Goal: Information Seeking & Learning: Learn about a topic

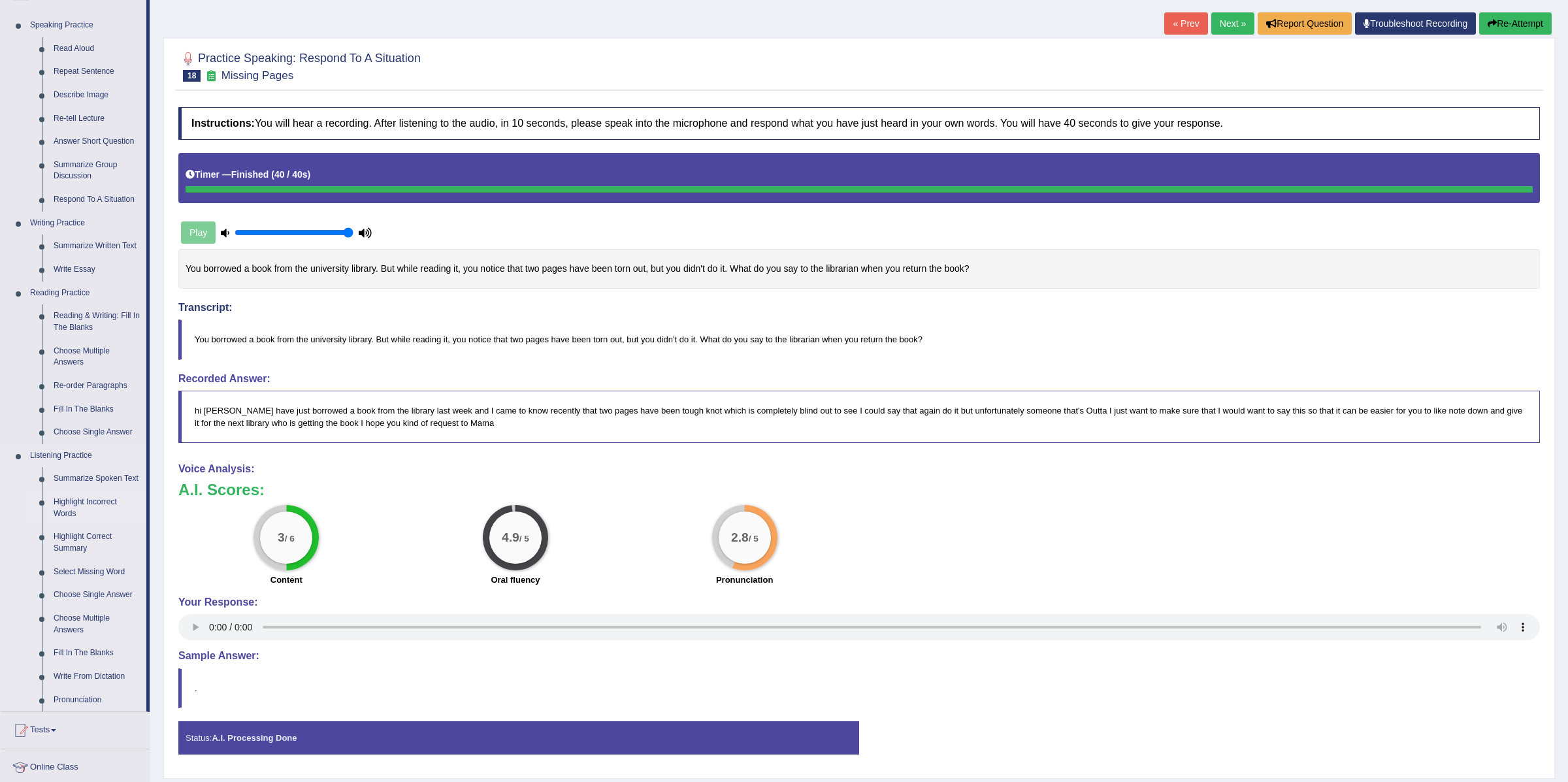
scroll to position [132, 0]
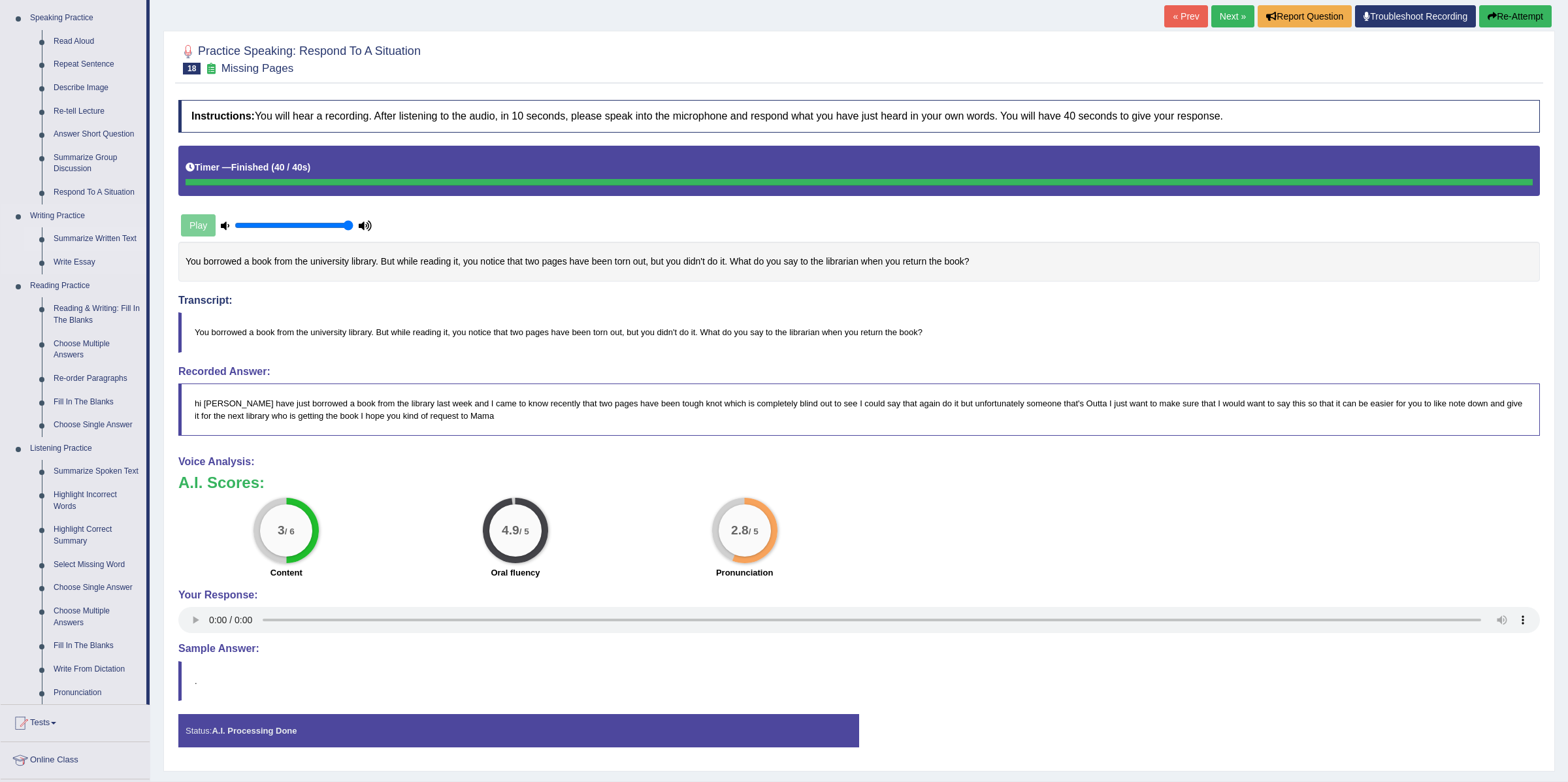
click at [82, 234] on link "Summarize Written Text" at bounding box center [97, 238] width 98 height 23
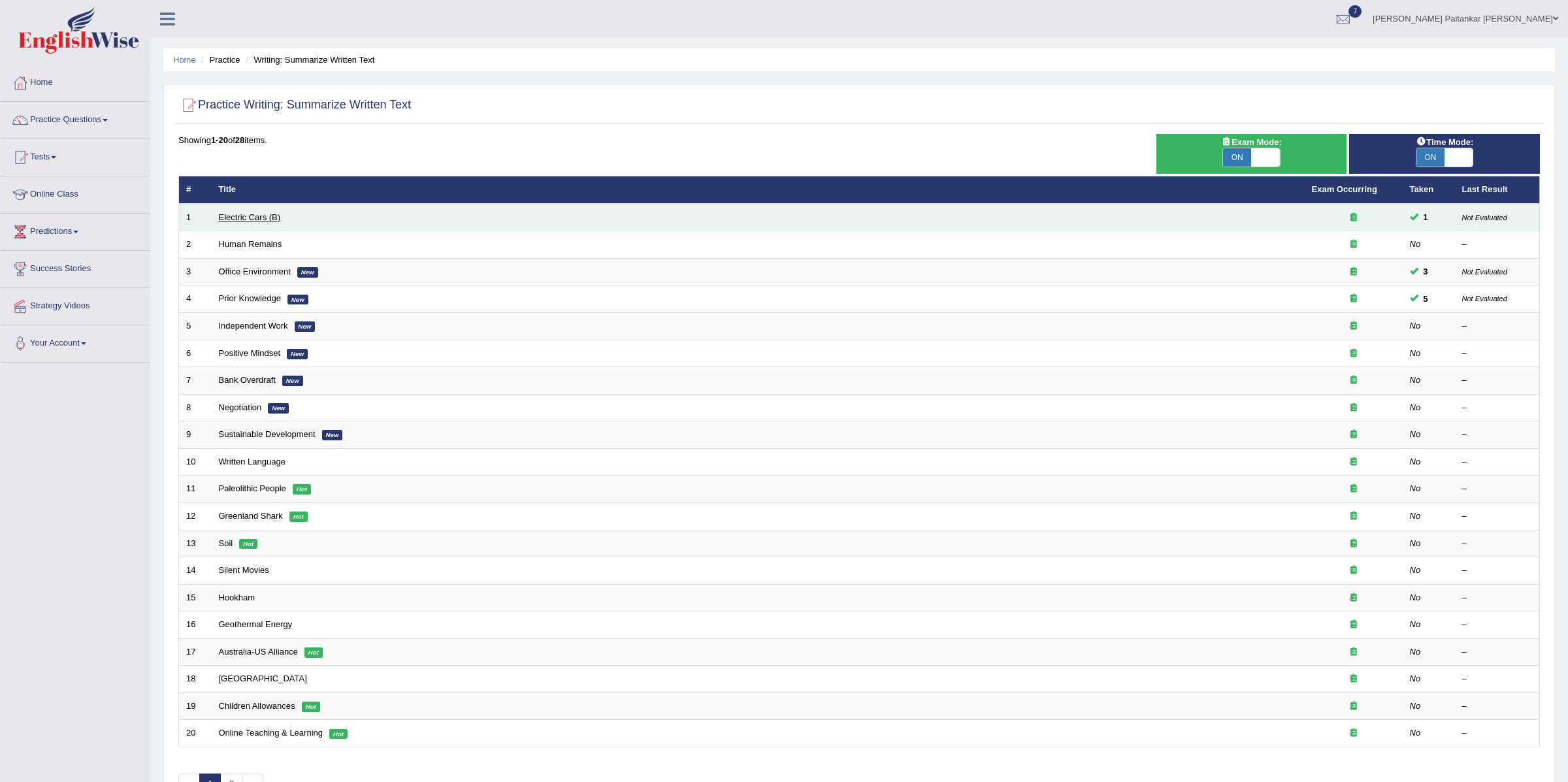
click at [242, 221] on link "Electric Cars (B)" at bounding box center [250, 217] width 62 height 10
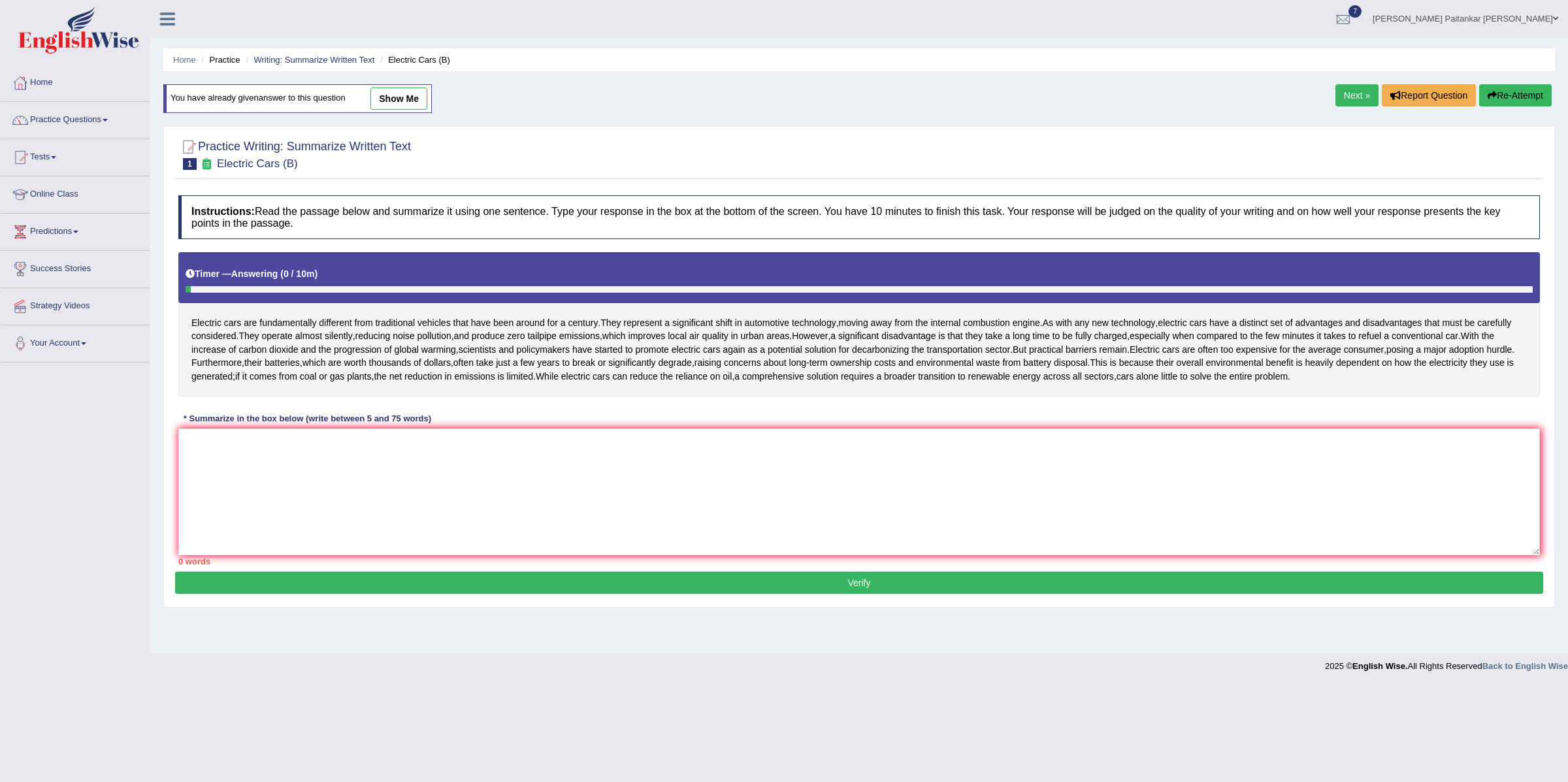
click at [384, 106] on link "show me" at bounding box center [399, 99] width 57 height 22
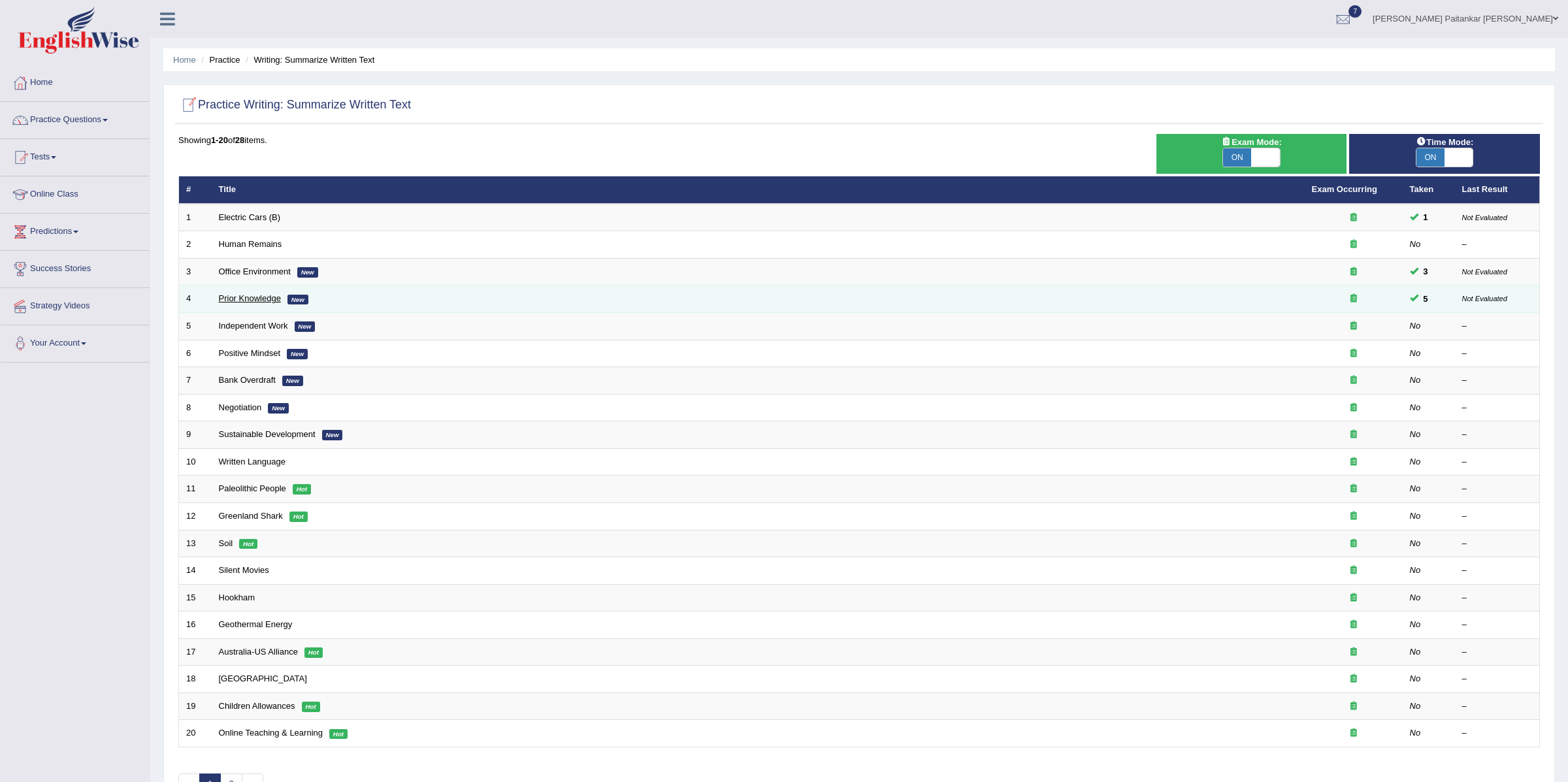
click at [252, 300] on link "Prior Knowledge" at bounding box center [250, 298] width 62 height 10
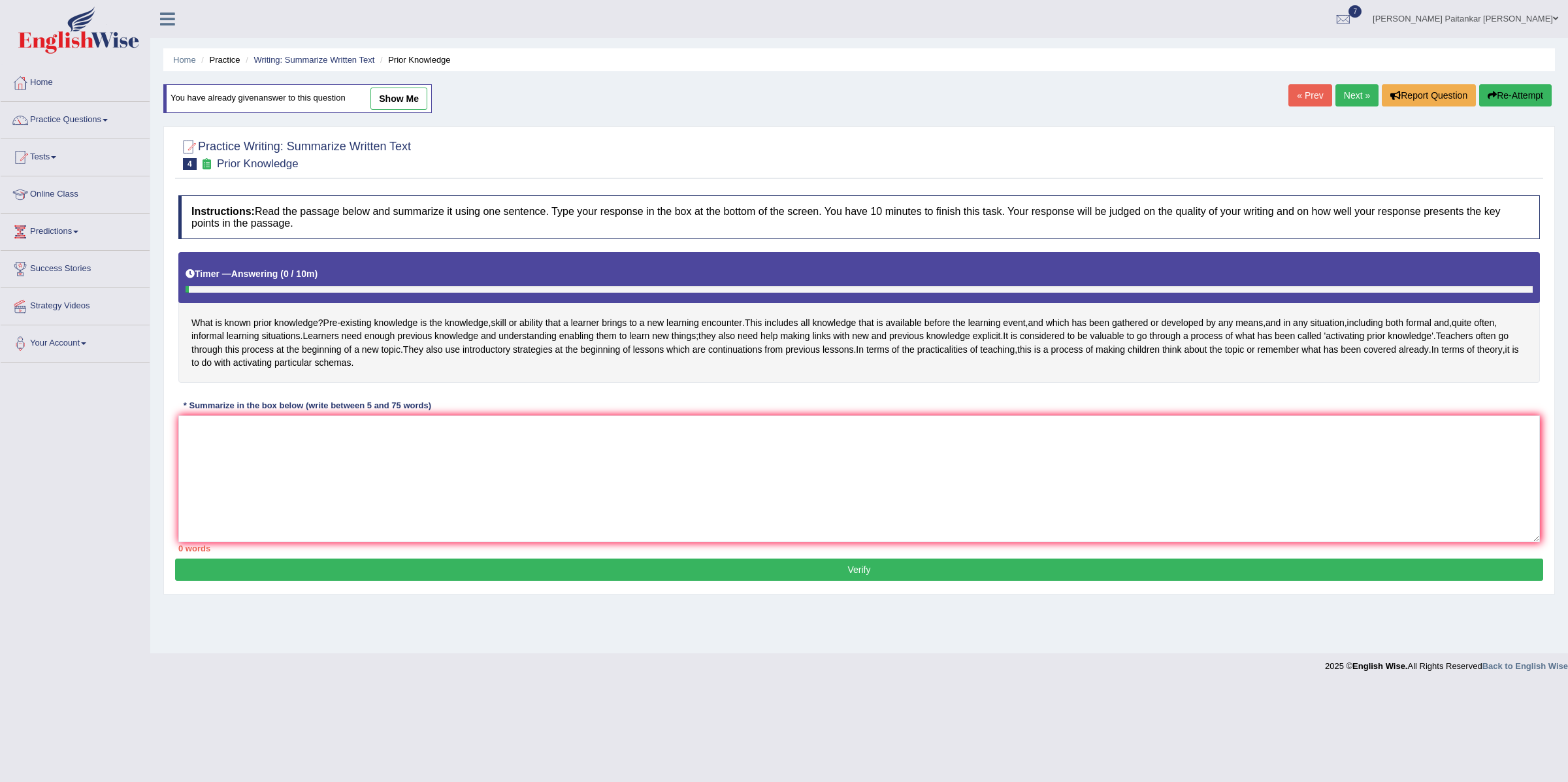
click at [401, 102] on link "show me" at bounding box center [399, 99] width 57 height 22
type textarea "Pre-existing knowledge is the knowledge, skill or ability that a learner brings…"
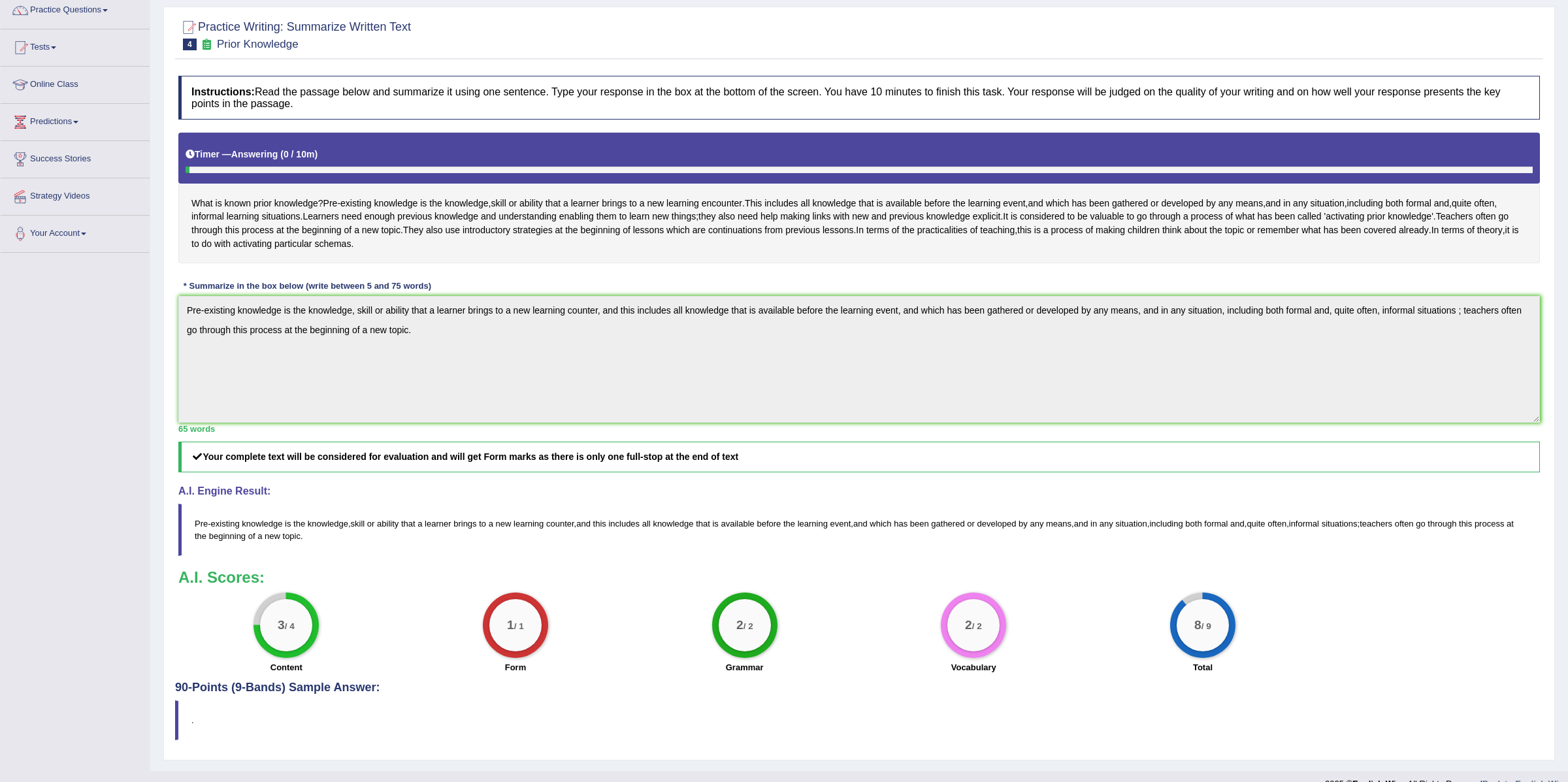
scroll to position [148, 0]
